Goal: Task Accomplishment & Management: Manage account settings

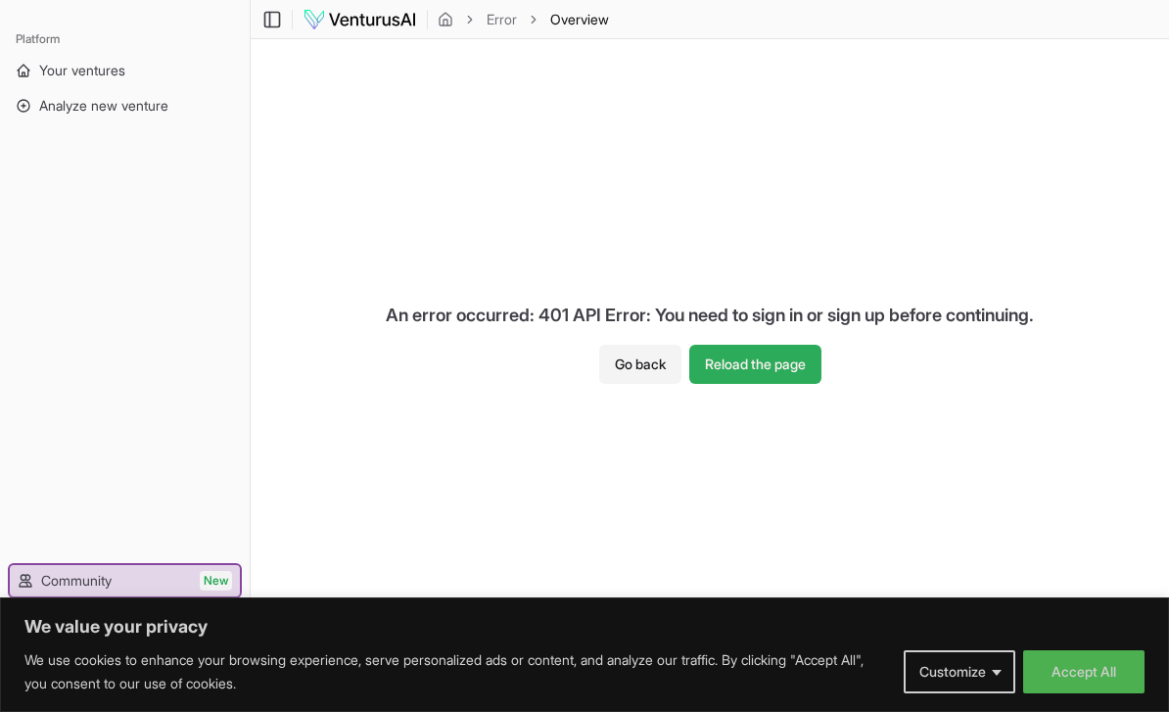
click at [800, 365] on button "Reload the page" at bounding box center [755, 364] width 132 height 39
click at [1108, 681] on button "Accept All" at bounding box center [1083, 671] width 121 height 43
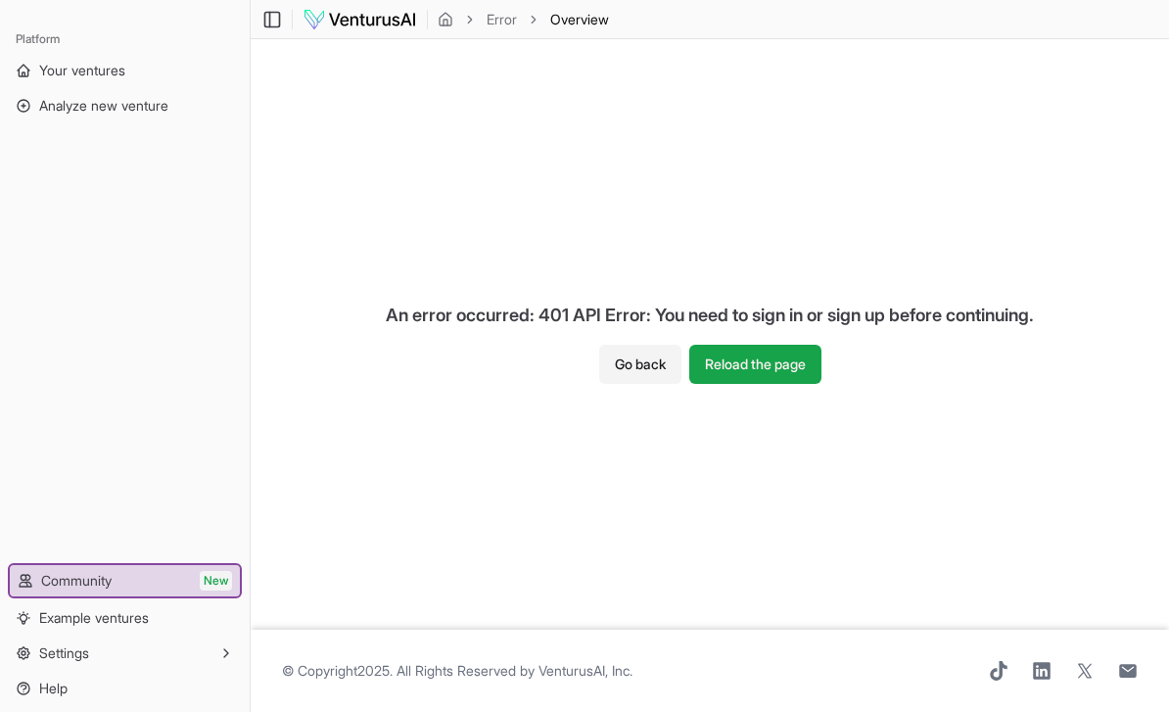
click at [634, 336] on div "An error occurred: 401 API Error: You need to sign in or sign up before continu…" at bounding box center [709, 315] width 679 height 59
click at [641, 362] on button "Go back" at bounding box center [640, 364] width 82 height 39
click at [636, 372] on button "Go back" at bounding box center [640, 364] width 82 height 39
click at [639, 367] on button "Go back" at bounding box center [640, 364] width 82 height 39
click at [639, 366] on button "Go back" at bounding box center [640, 364] width 82 height 39
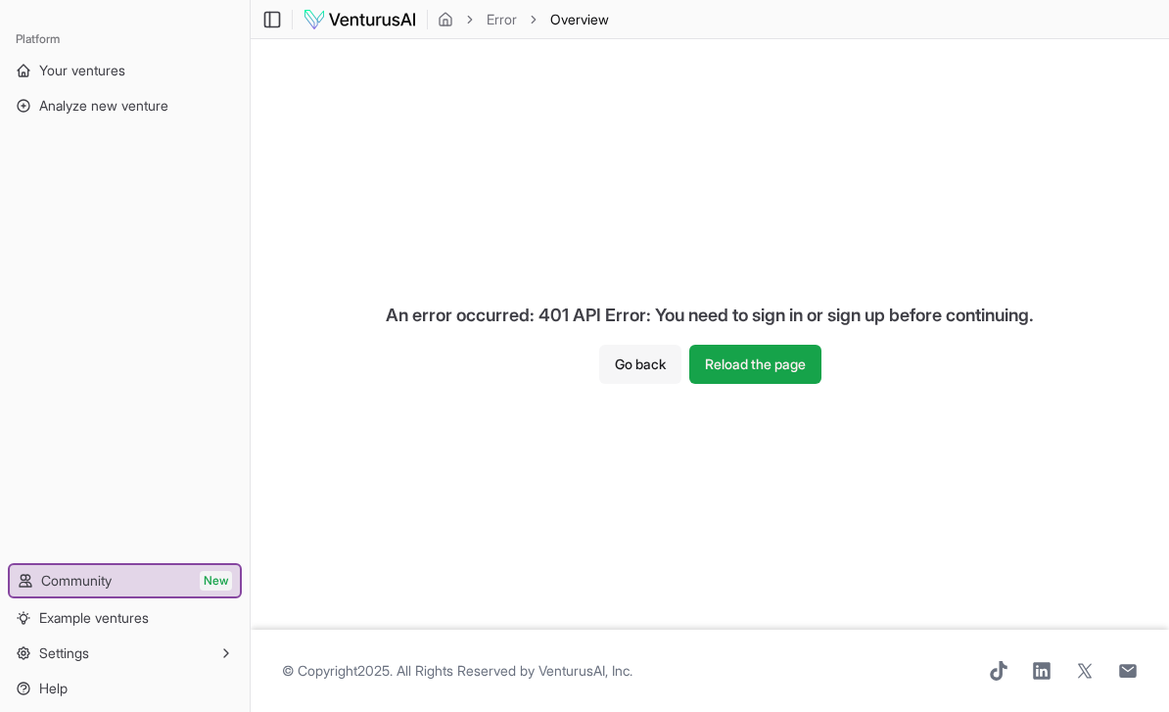
click at [638, 362] on button "Go back" at bounding box center [640, 364] width 82 height 39
click at [638, 361] on button "Go back" at bounding box center [640, 364] width 82 height 39
click at [390, 21] on img at bounding box center [359, 19] width 115 height 23
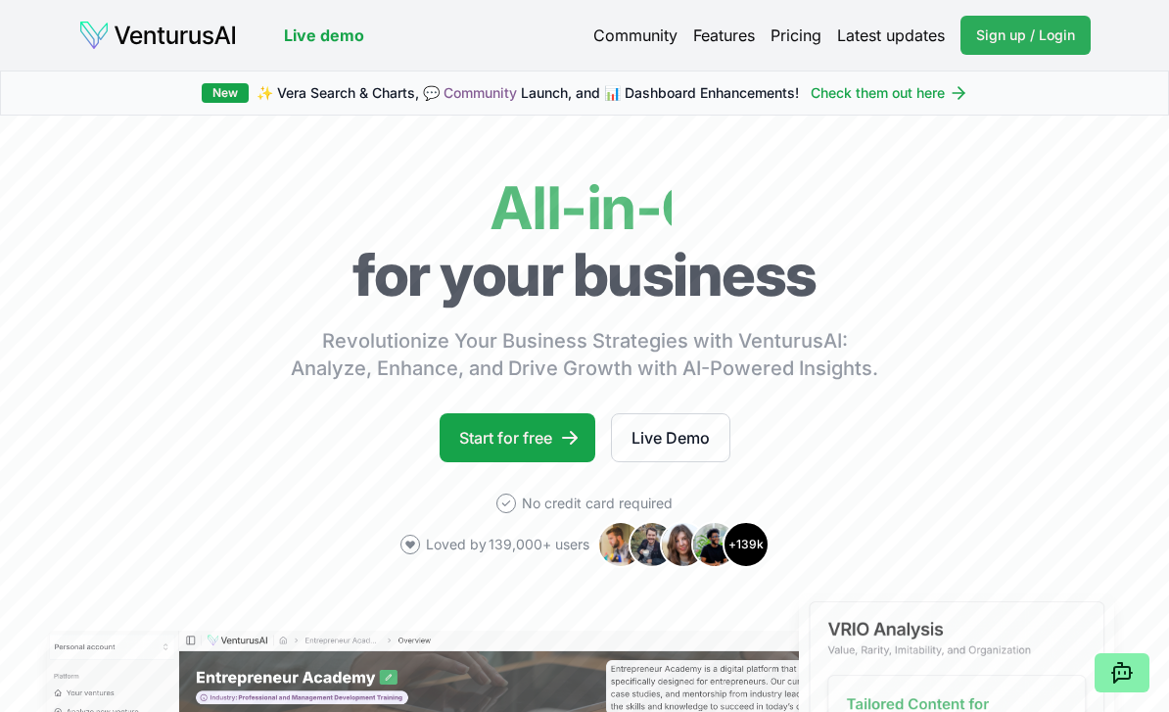
click at [1059, 50] on link "Sign up / Login Login" at bounding box center [1025, 35] width 130 height 39
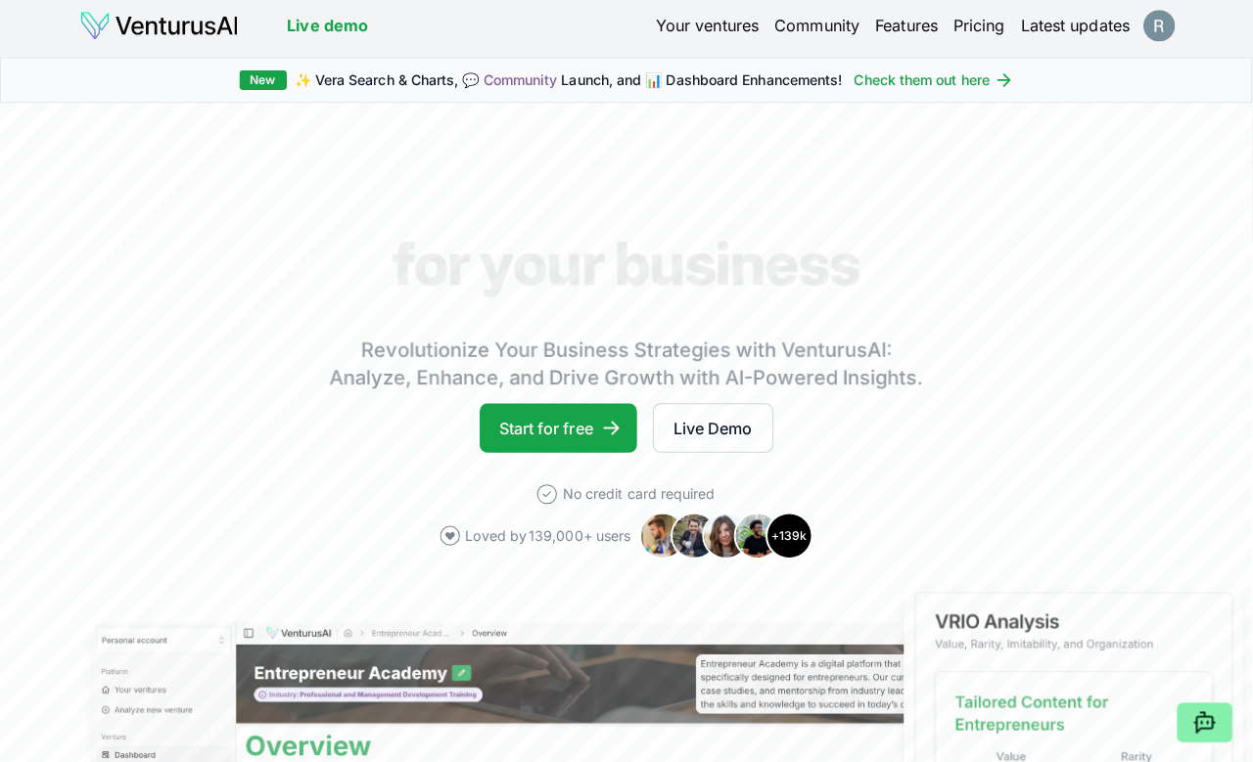
scroll to position [7, 0]
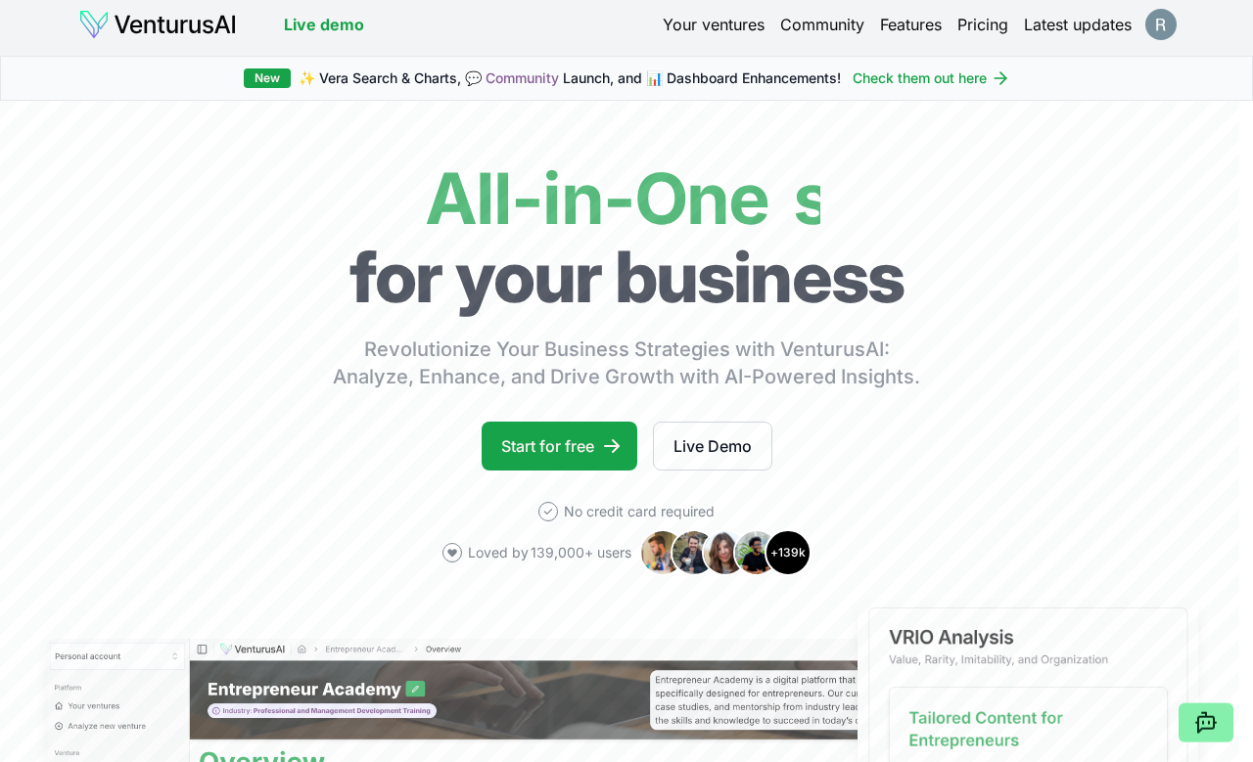
click at [697, 25] on link "Your ventures" at bounding box center [714, 24] width 102 height 23
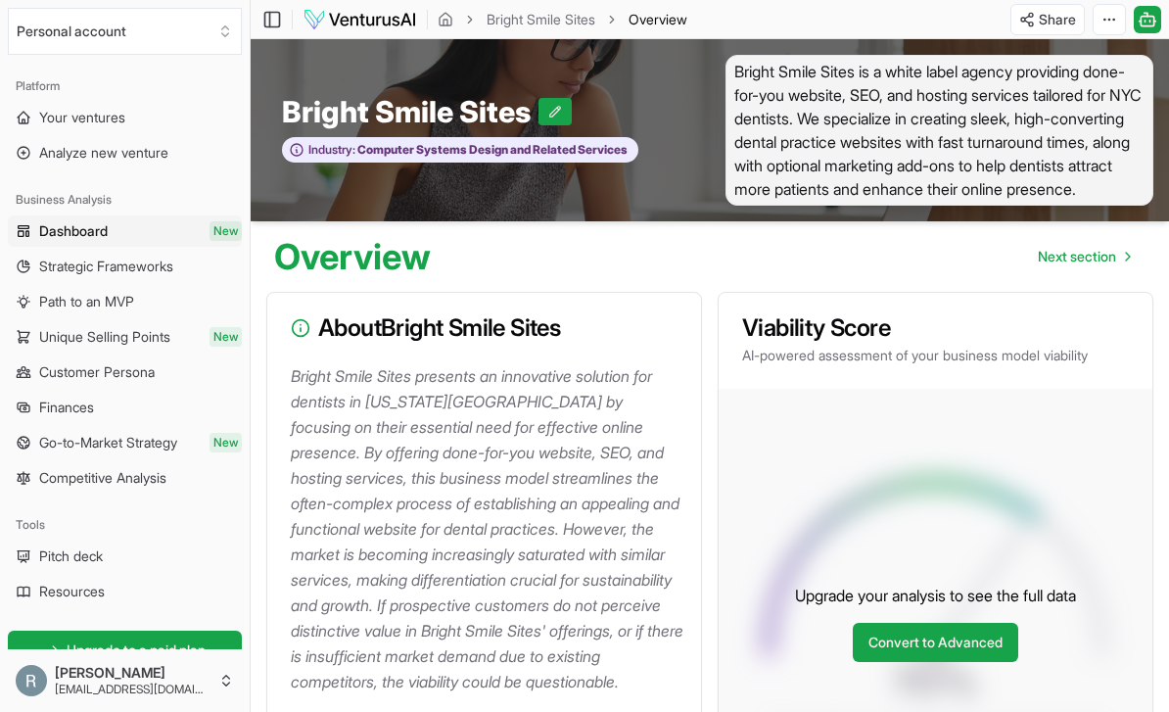
scroll to position [63, 0]
